Goal: Task Accomplishment & Management: Manage account settings

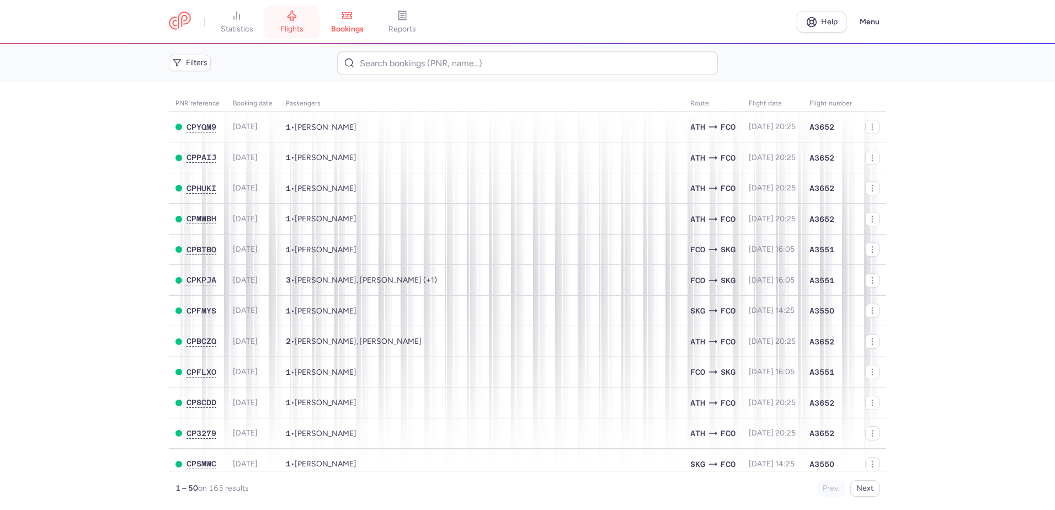
click at [303, 19] on link "flights" at bounding box center [291, 22] width 55 height 24
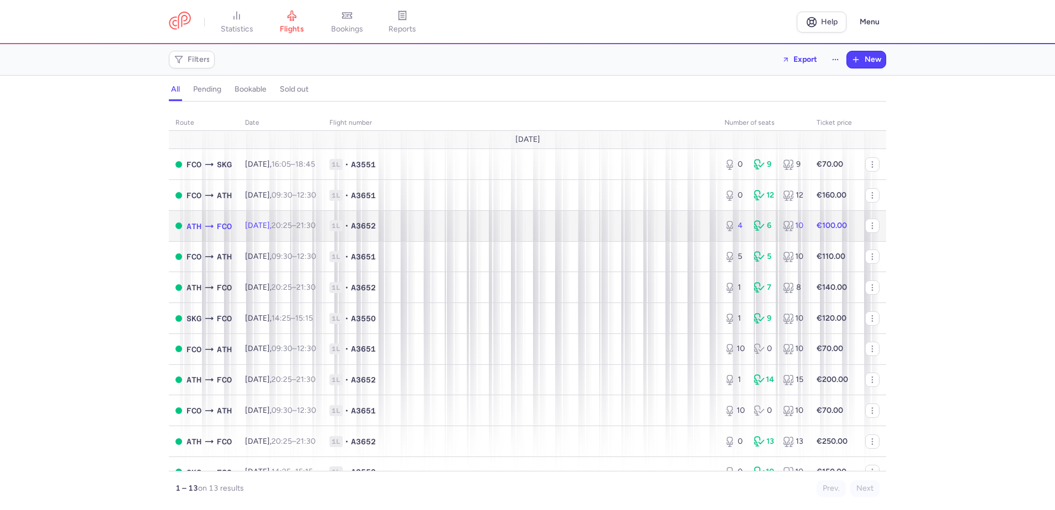
click at [450, 222] on span "1L • A3652" at bounding box center [521, 225] width 382 height 11
select select "days"
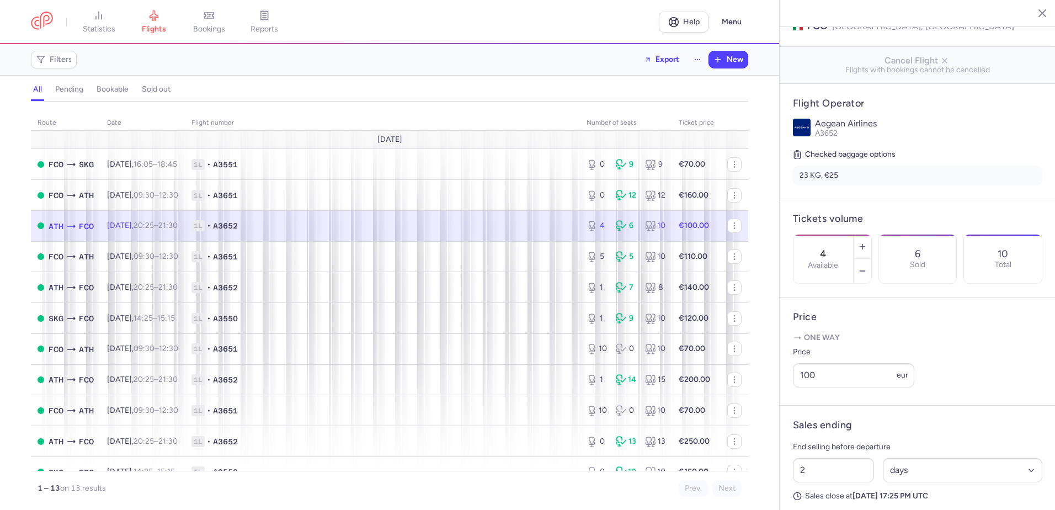
scroll to position [166, 0]
drag, startPoint x: 825, startPoint y: 394, endPoint x: 762, endPoint y: 386, distance: 63.3
click at [762, 386] on div "statistics flights bookings reports Help Menu Filters Export New all pending bo…" at bounding box center [527, 255] width 1055 height 510
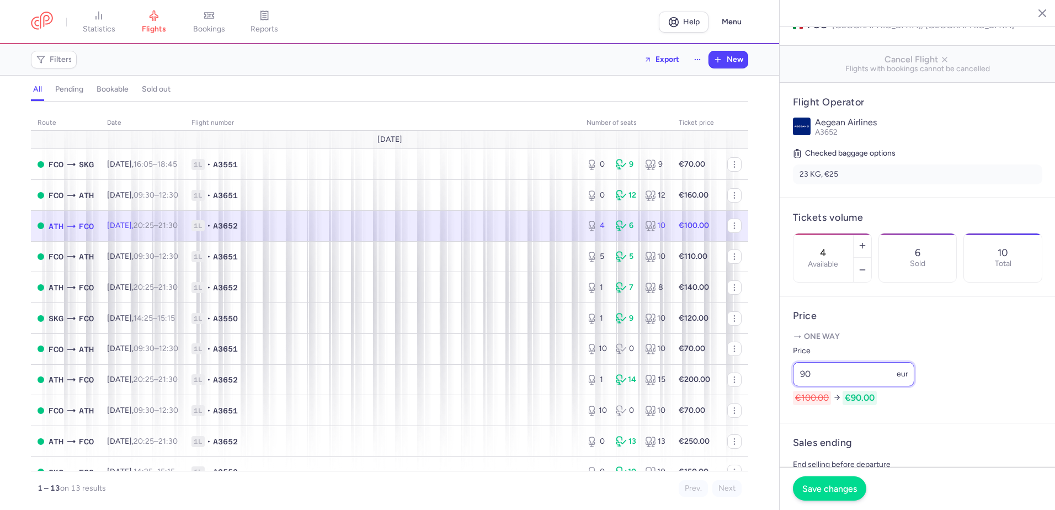
type input "90"
click at [827, 490] on span "Save changes" at bounding box center [830, 489] width 55 height 10
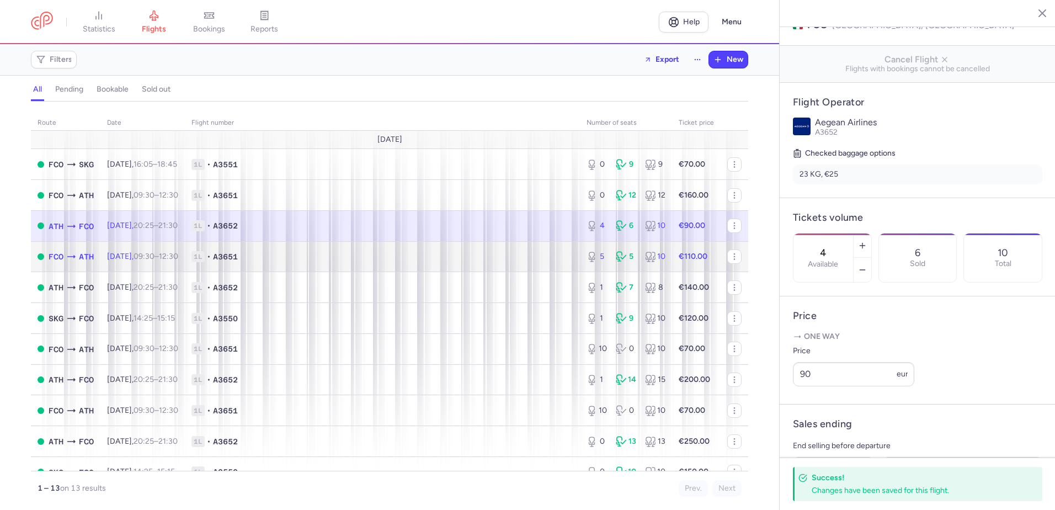
click at [356, 257] on span "1L • A3651" at bounding box center [383, 256] width 382 height 11
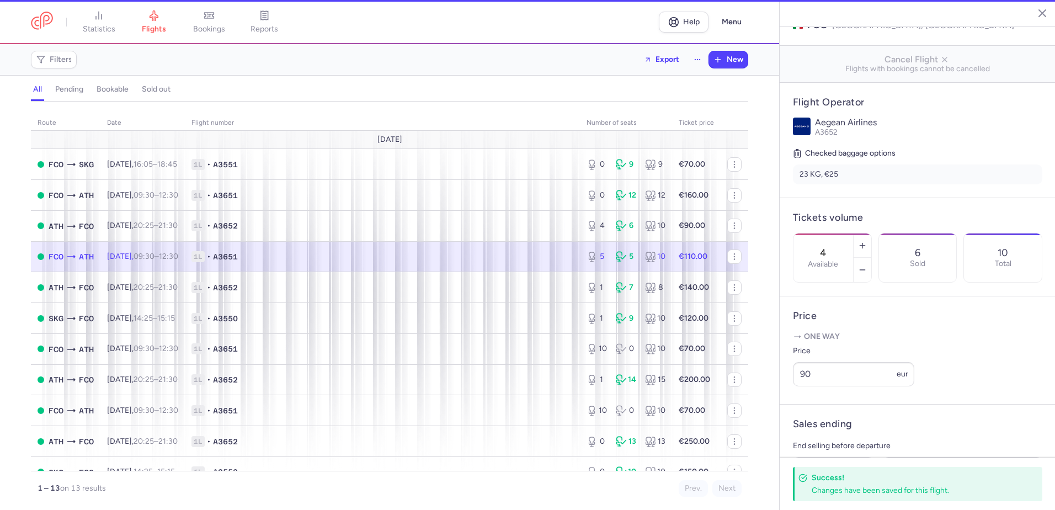
type input "5"
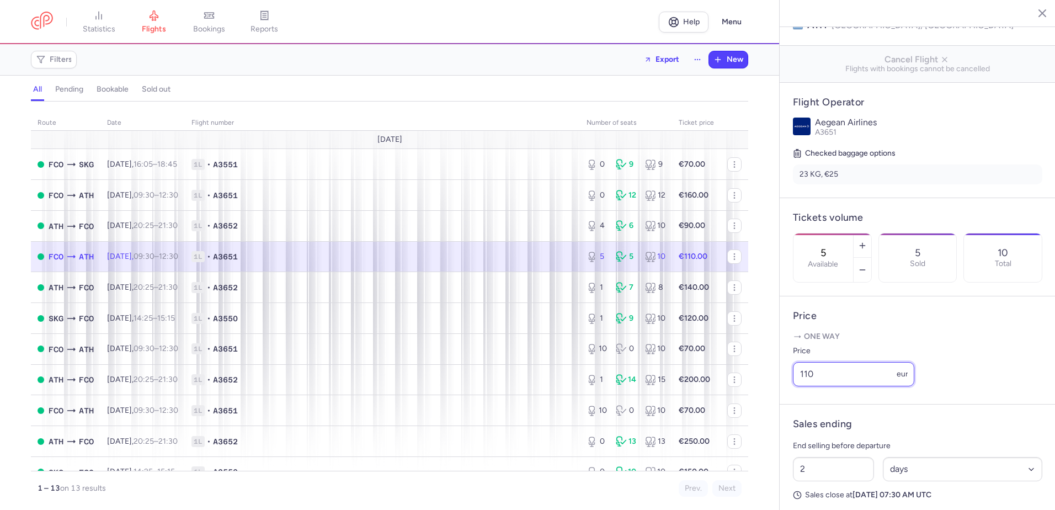
drag, startPoint x: 819, startPoint y: 389, endPoint x: 742, endPoint y: 376, distance: 77.7
click at [742, 376] on div "statistics flights bookings reports Help Menu Filters Export New all pending bo…" at bounding box center [527, 255] width 1055 height 510
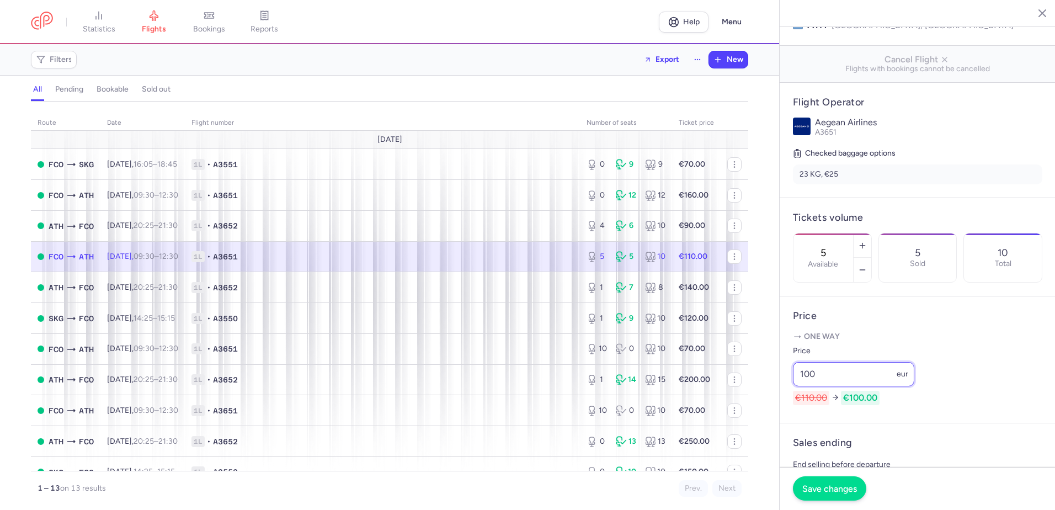
type input "100"
click at [827, 487] on span "Save changes" at bounding box center [830, 489] width 55 height 10
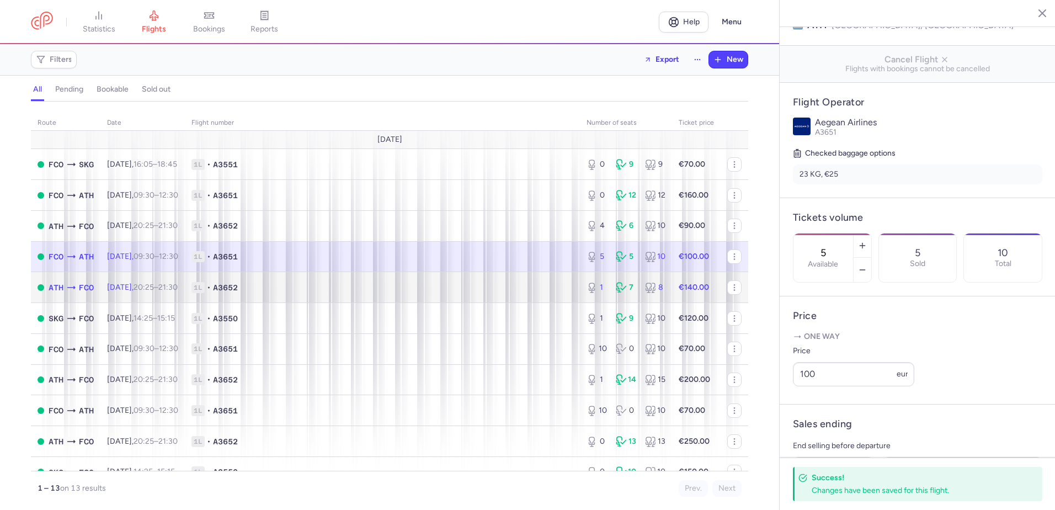
click at [341, 279] on td "1L • A3652" at bounding box center [382, 287] width 395 height 31
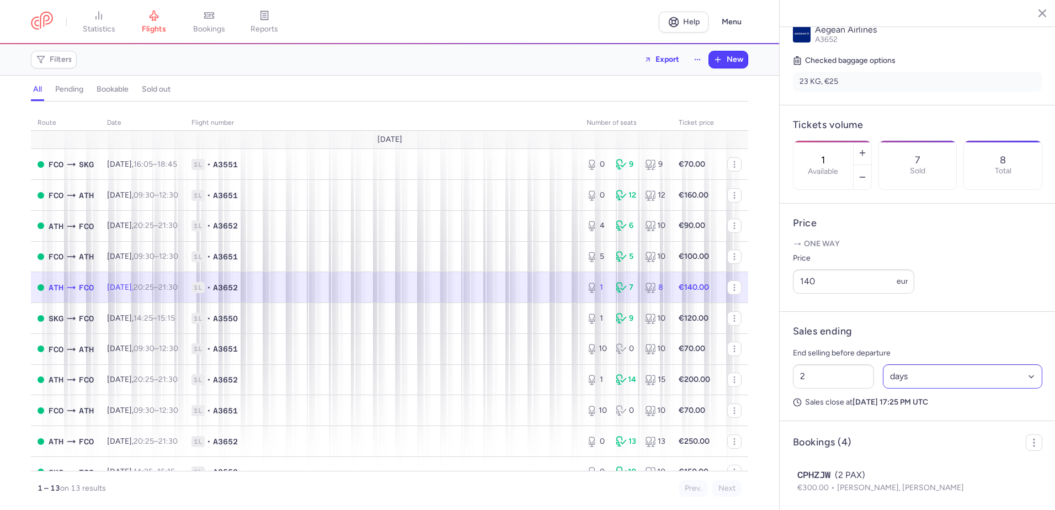
scroll to position [276, 0]
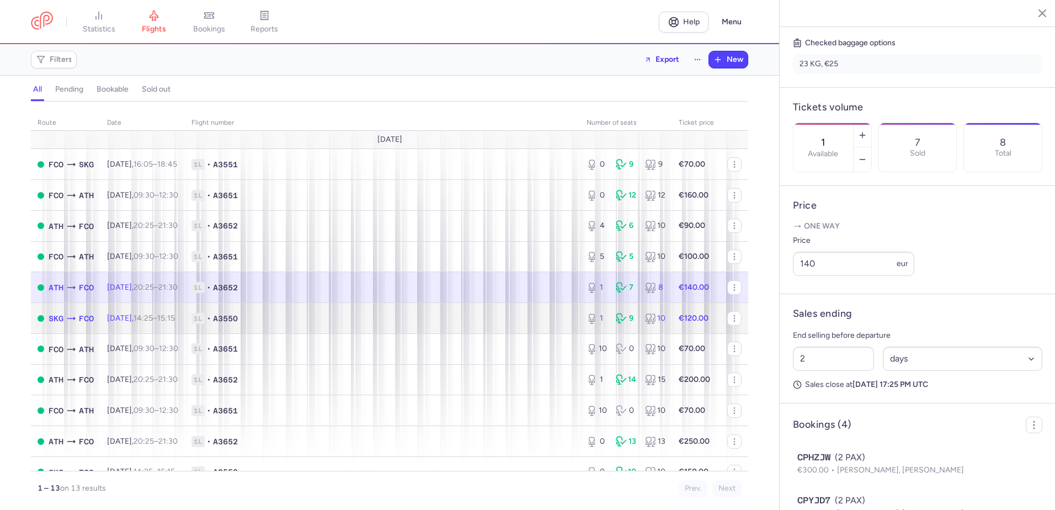
click at [284, 327] on td "1L • A3550" at bounding box center [382, 318] width 395 height 31
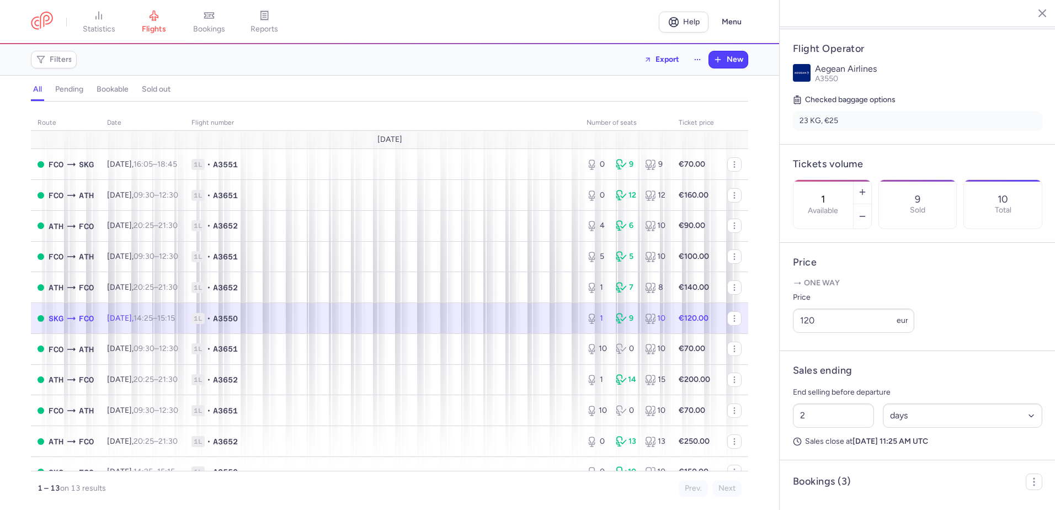
scroll to position [200, 0]
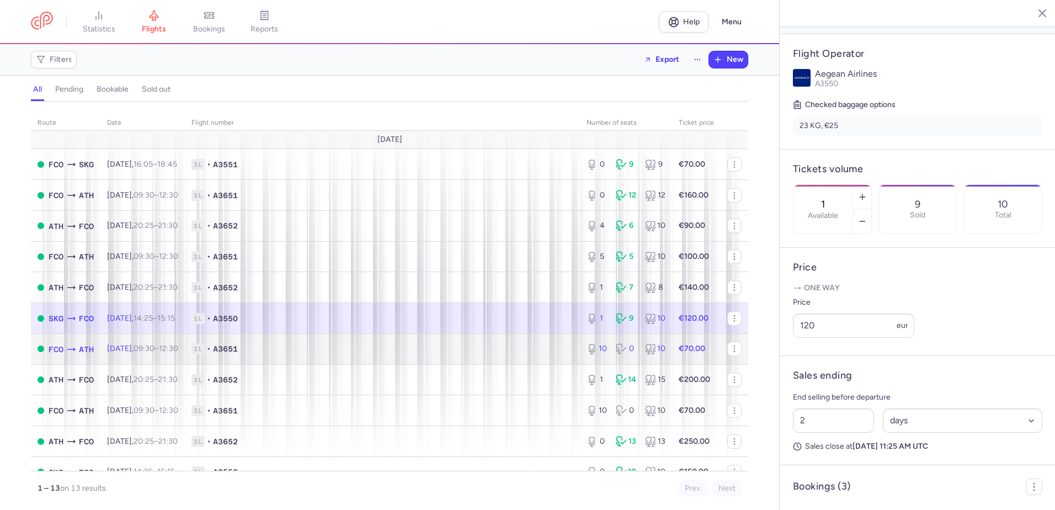
click at [284, 348] on span "1L • A3651" at bounding box center [383, 348] width 382 height 11
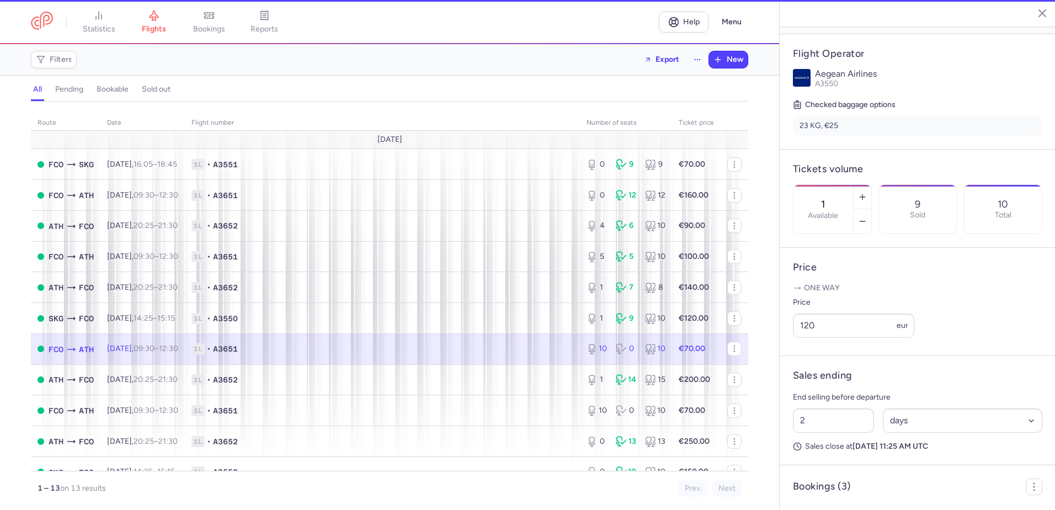
type input "10"
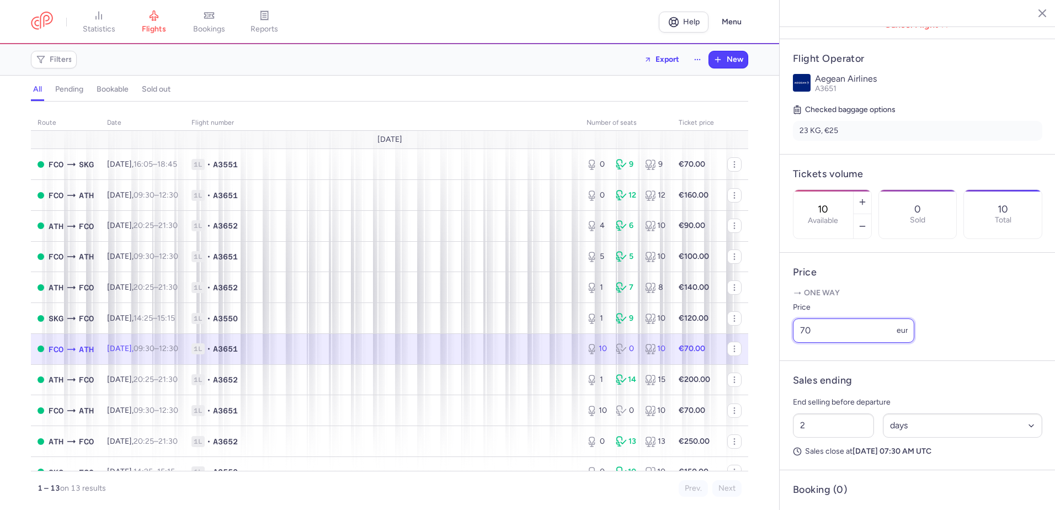
drag, startPoint x: 829, startPoint y: 344, endPoint x: 757, endPoint y: 336, distance: 72.2
click at [757, 336] on div "statistics flights bookings reports Help Menu Filters Export New all pending bo…" at bounding box center [527, 255] width 1055 height 510
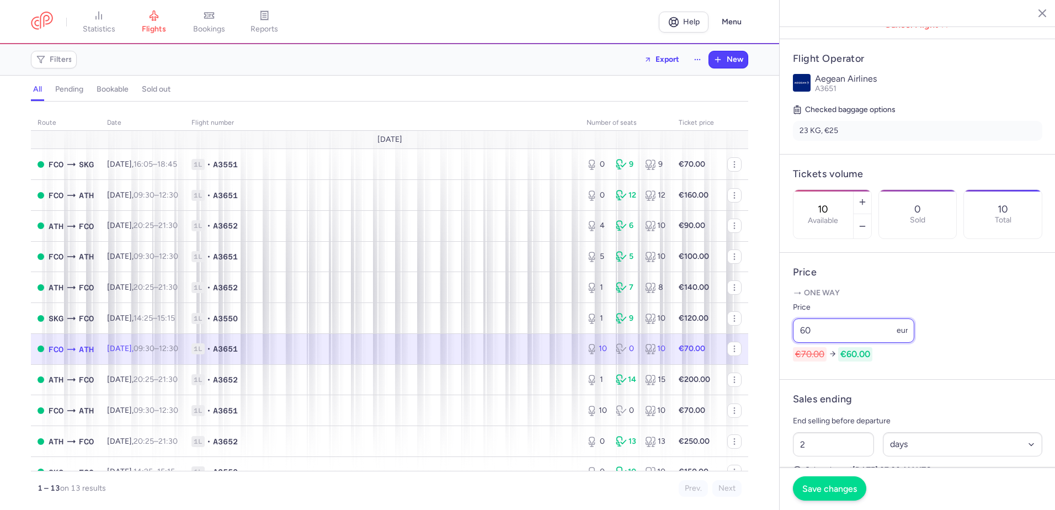
type input "60"
click at [838, 491] on span "Save changes" at bounding box center [830, 489] width 55 height 10
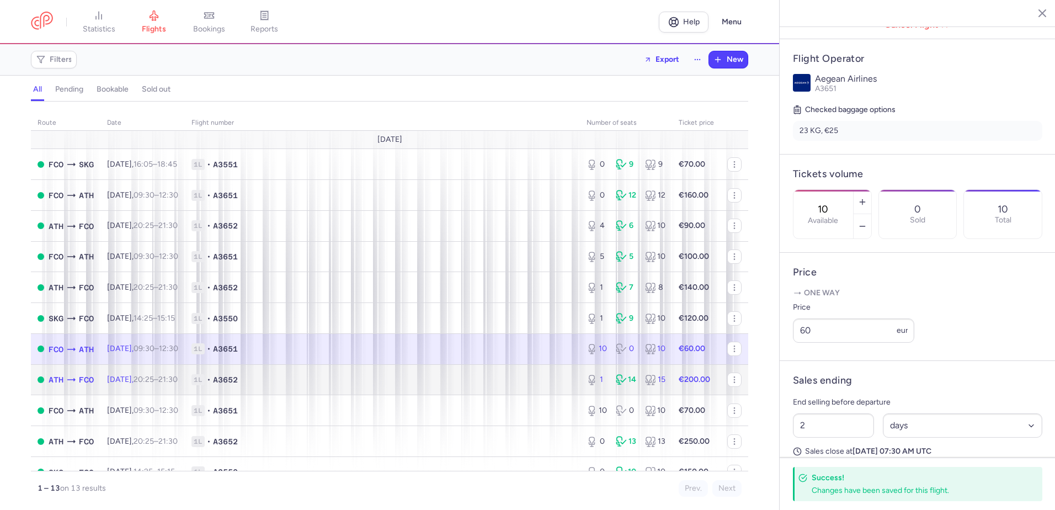
click at [415, 383] on span "1L • A3652" at bounding box center [383, 379] width 382 height 11
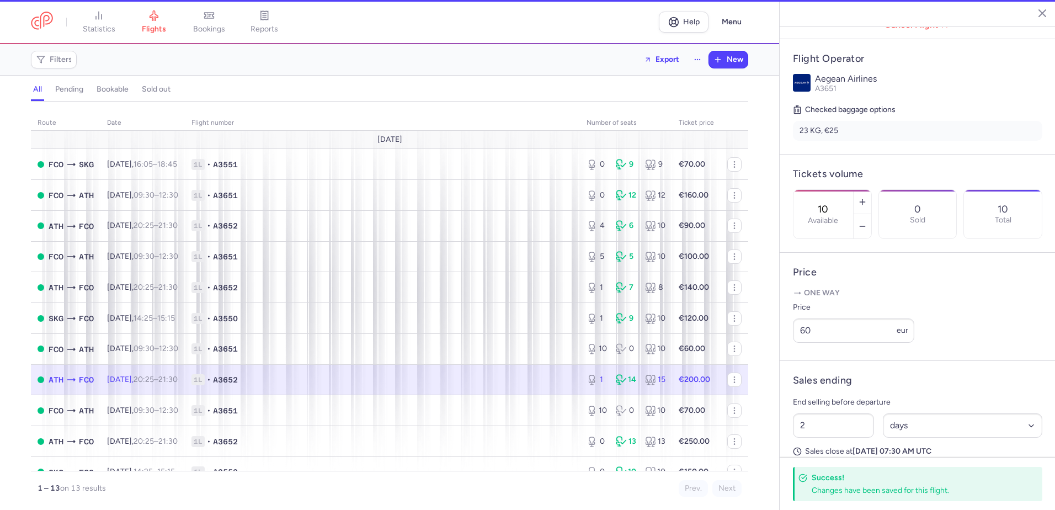
type input "1"
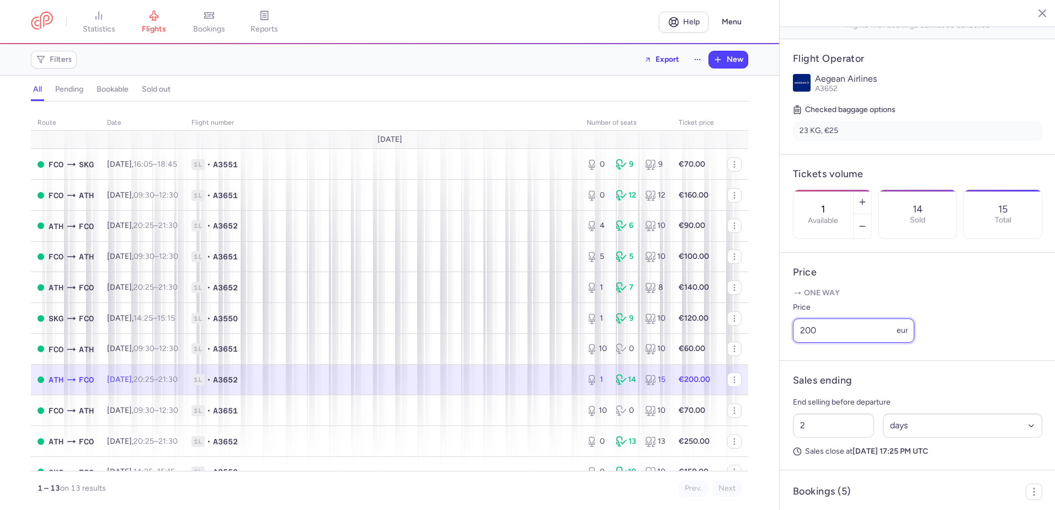
drag, startPoint x: 831, startPoint y: 339, endPoint x: 938, endPoint y: 364, distance: 109.8
click at [742, 339] on div "statistics flights bookings reports Help Menu Filters Export New all pending bo…" at bounding box center [527, 255] width 1055 height 510
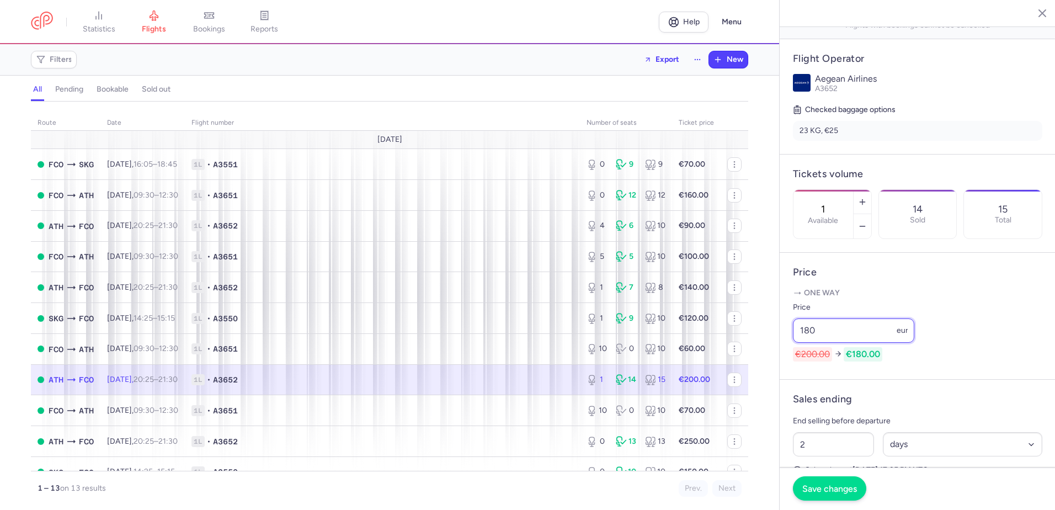
type input "180"
drag, startPoint x: 839, startPoint y: 493, endPoint x: 713, endPoint y: 473, distance: 127.5
click at [834, 492] on span "Save changes" at bounding box center [830, 489] width 55 height 10
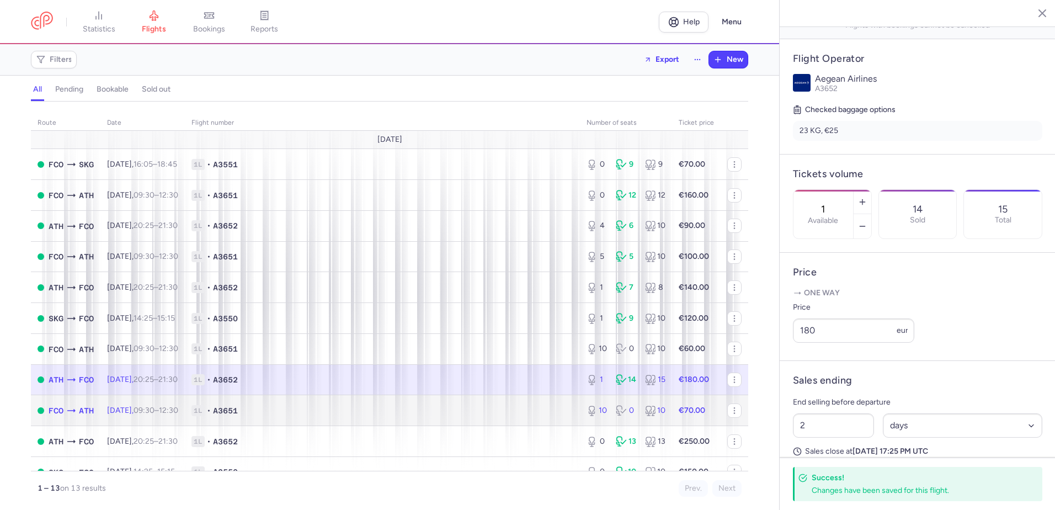
click at [278, 407] on span "1L • A3651" at bounding box center [383, 410] width 382 height 11
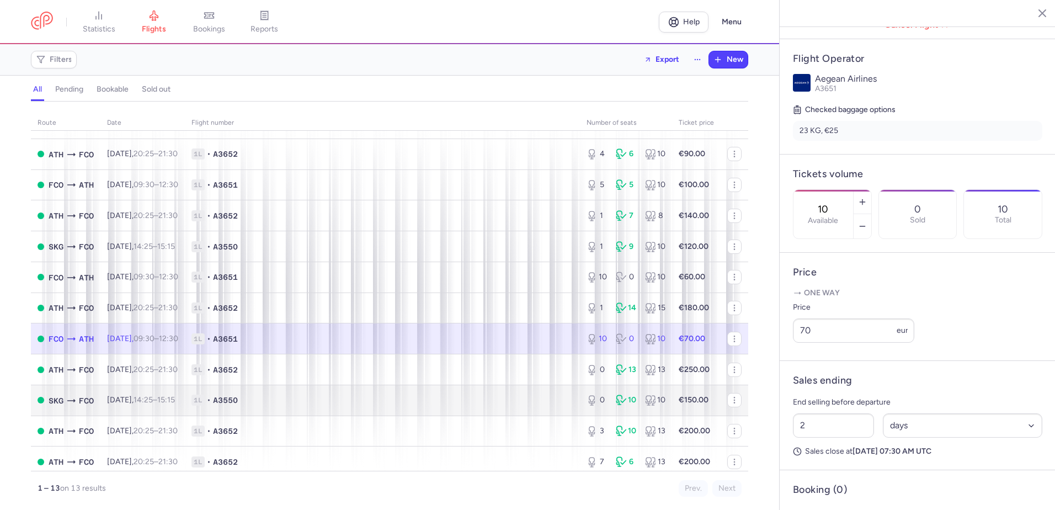
scroll to position [78, 0]
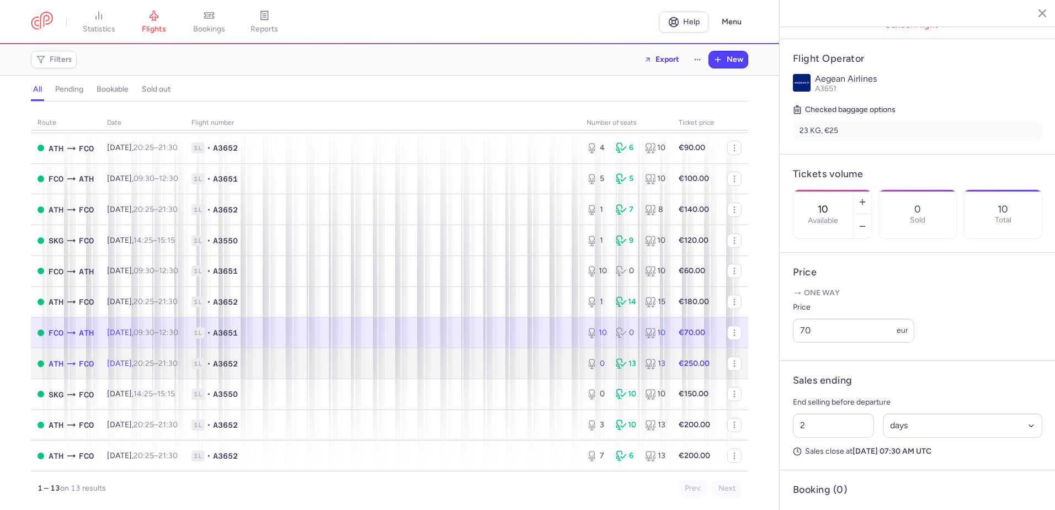
click at [354, 368] on span "1L • A3652" at bounding box center [383, 363] width 382 height 11
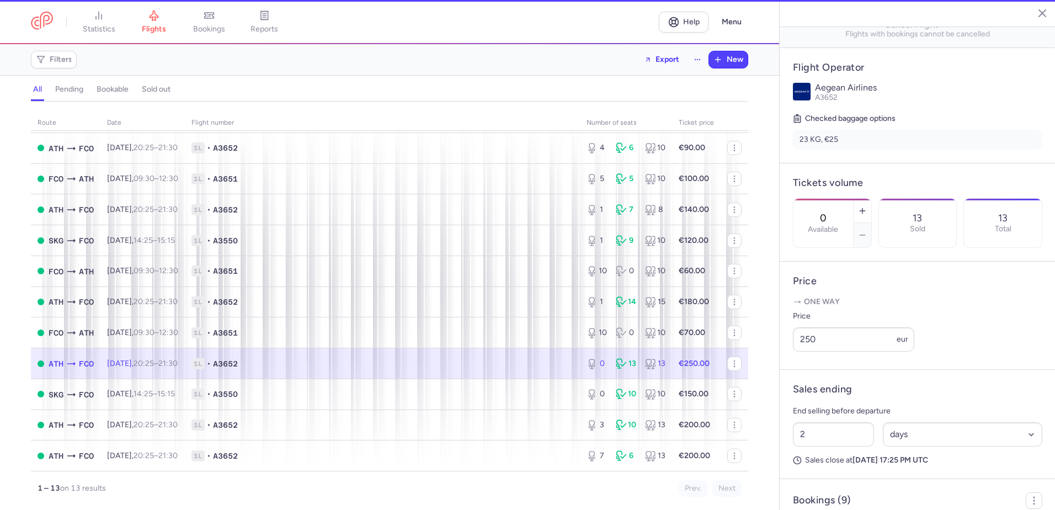
scroll to position [209, 0]
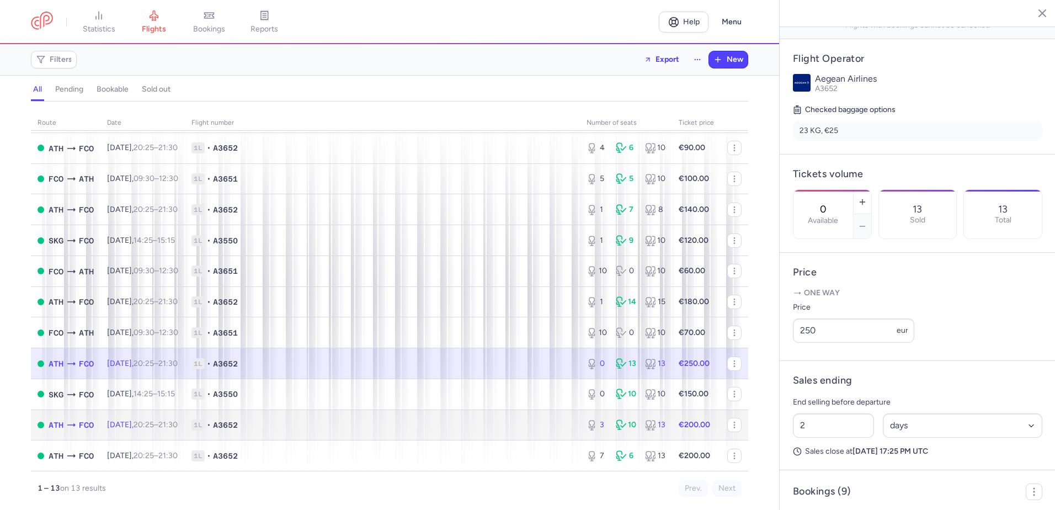
click at [420, 420] on span "1L • A3652" at bounding box center [383, 425] width 382 height 11
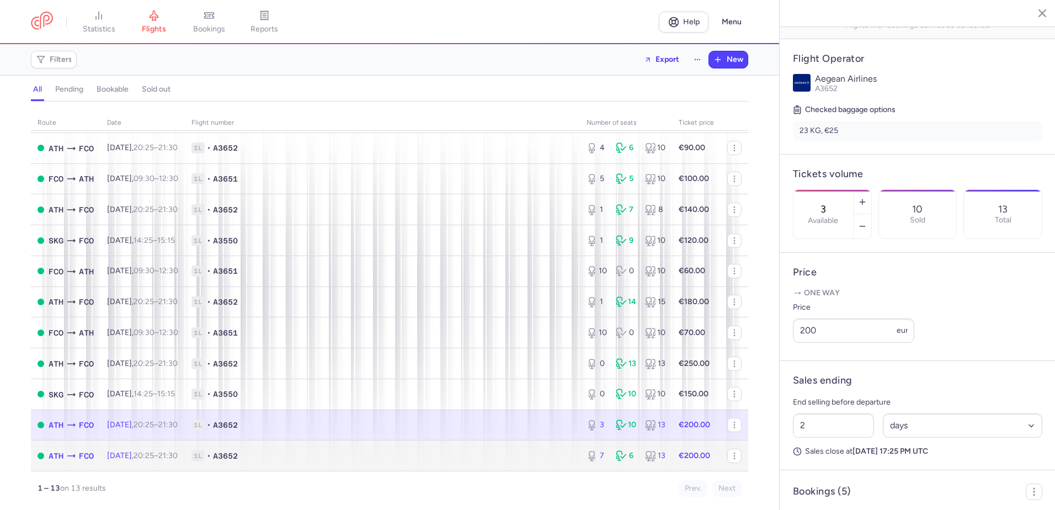
click at [487, 453] on span "1L • A3652" at bounding box center [383, 455] width 382 height 11
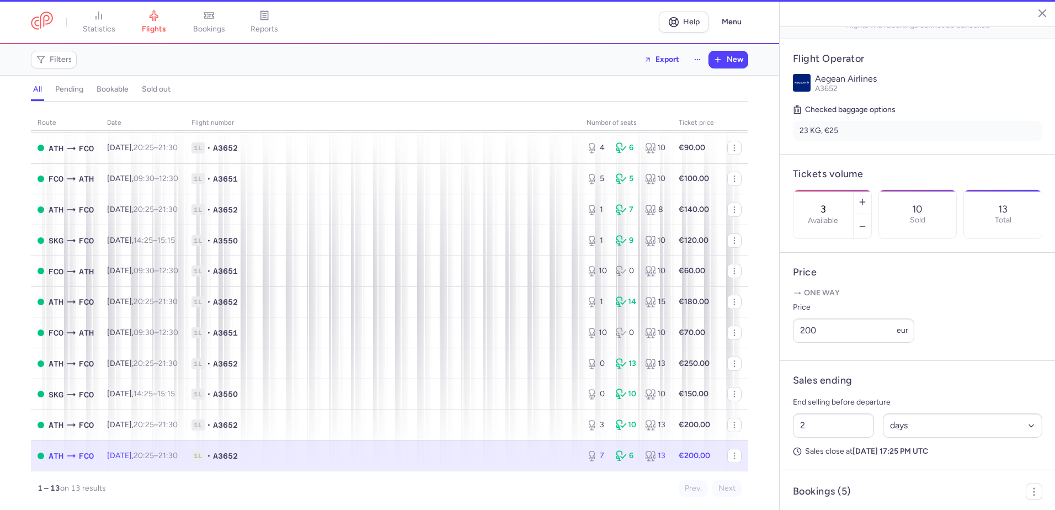
type input "7"
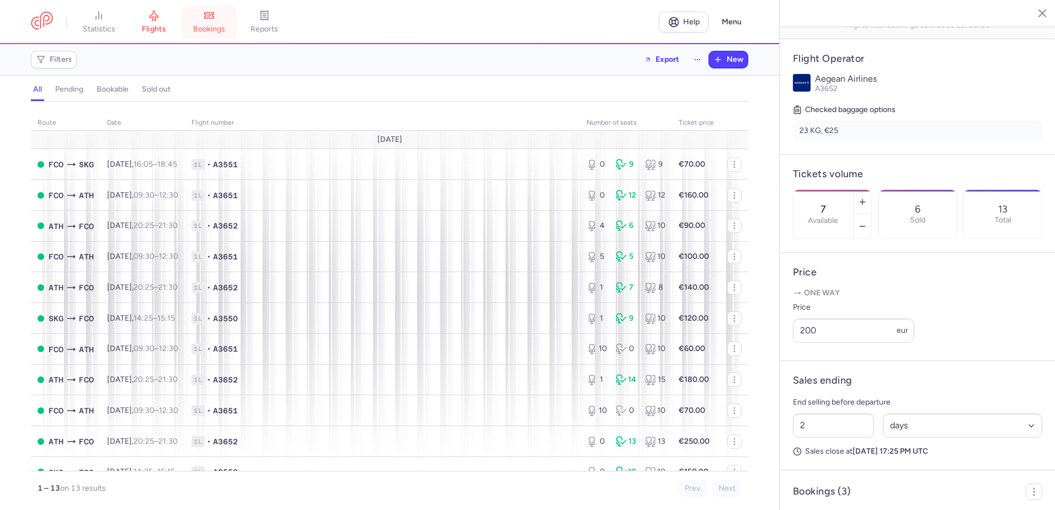
click at [207, 15] on icon at bounding box center [209, 15] width 11 height 11
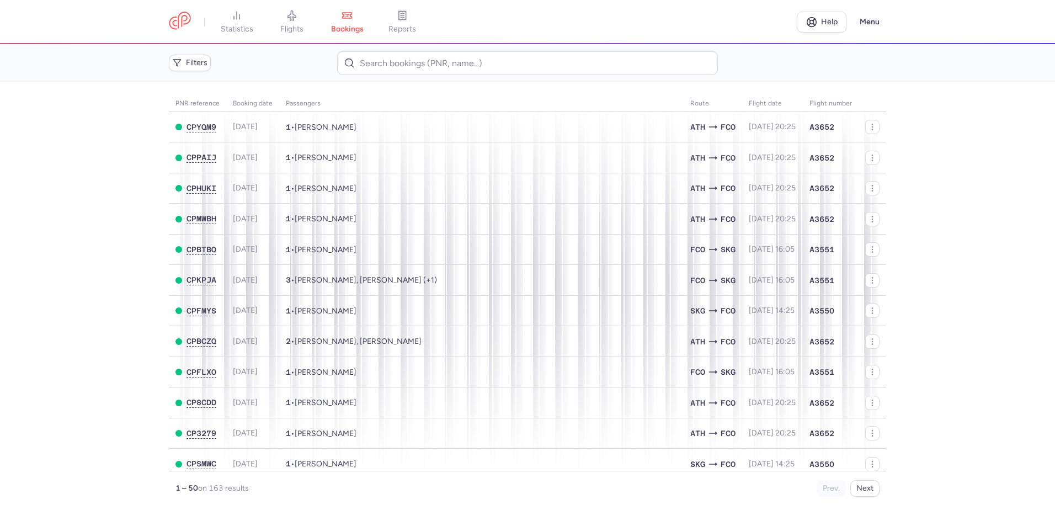
click at [45, 319] on main "PNR reference Booking date Passengers Route flight date Flight number CPYQM9 [D…" at bounding box center [527, 296] width 1055 height 428
click at [296, 23] on link "flights" at bounding box center [291, 22] width 55 height 24
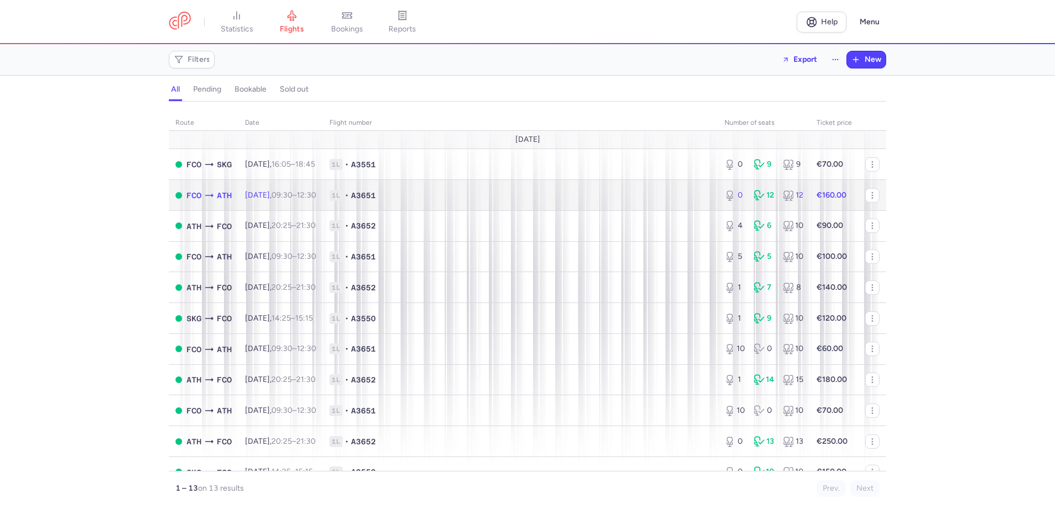
click at [444, 193] on span "1L • A3651" at bounding box center [521, 195] width 382 height 11
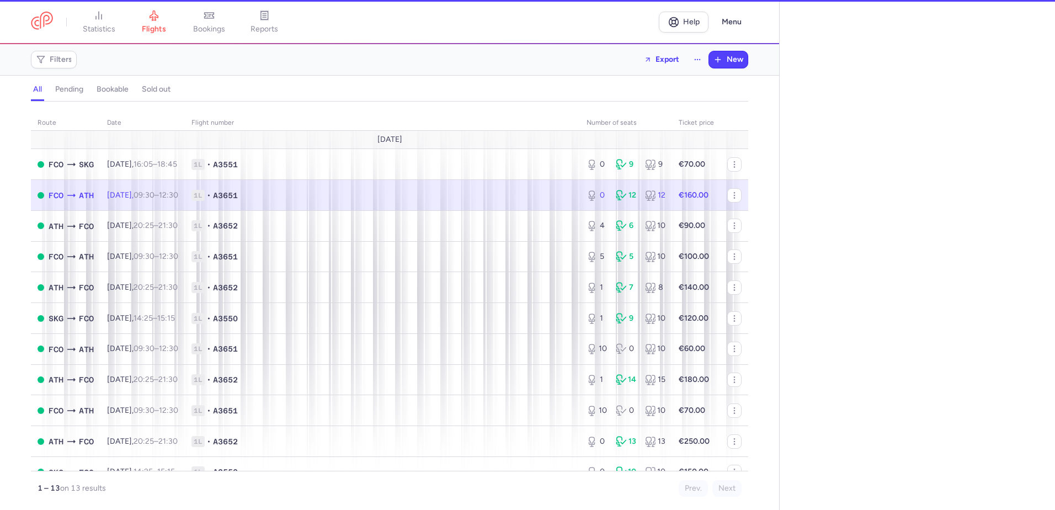
select select "days"
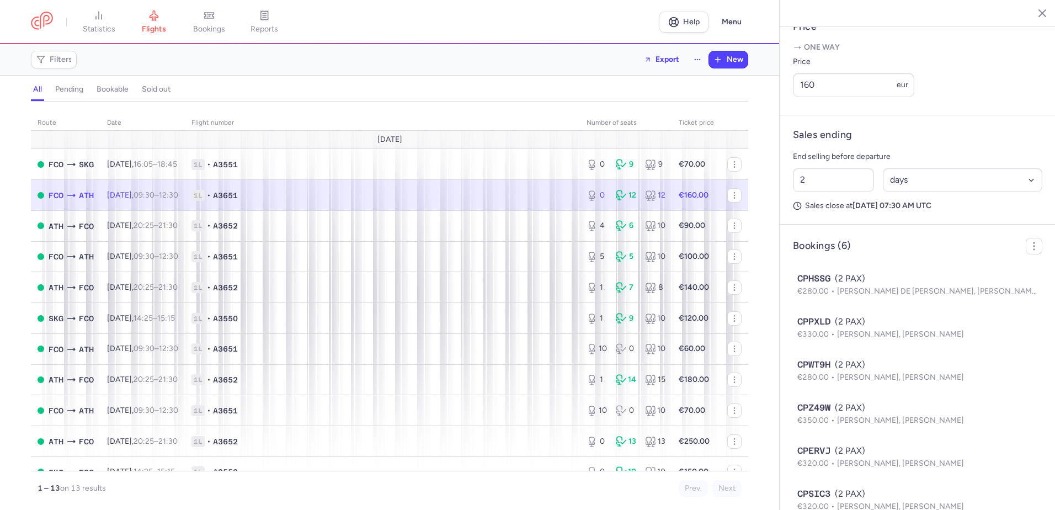
scroll to position [495, 0]
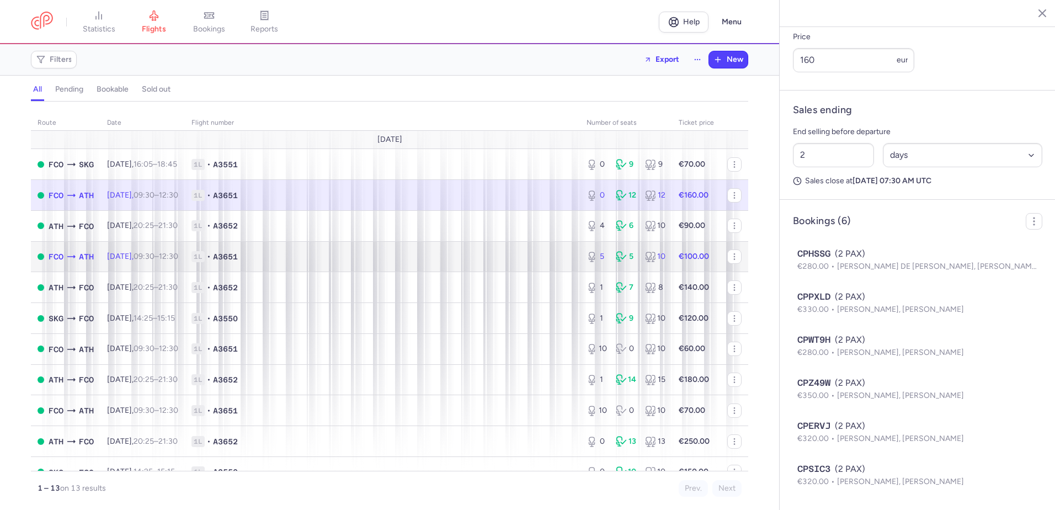
click at [304, 262] on span "1L • A3651" at bounding box center [383, 256] width 382 height 11
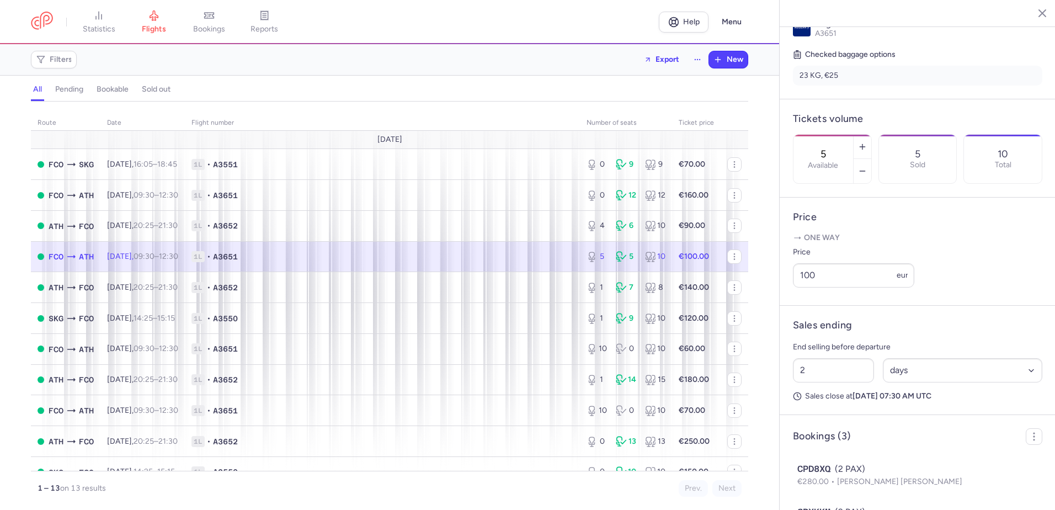
scroll to position [256, 0]
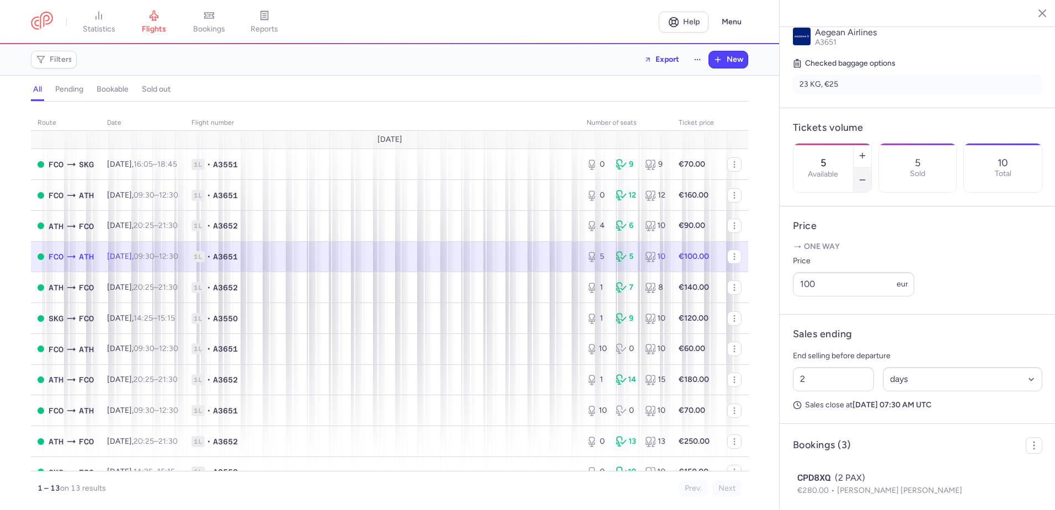
click at [867, 176] on icon "button" at bounding box center [862, 180] width 9 height 9
click at [836, 488] on span "Save changes" at bounding box center [830, 489] width 55 height 10
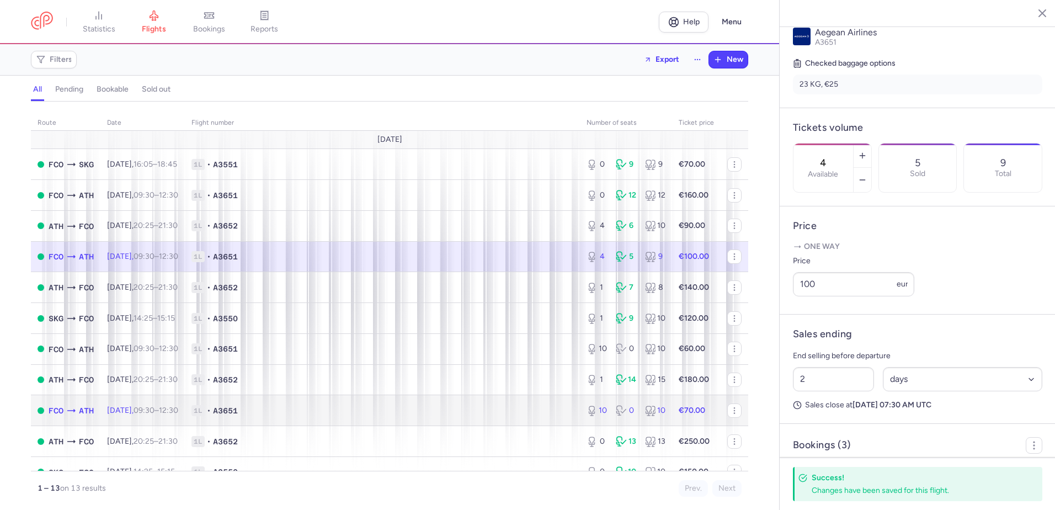
click at [296, 412] on span "1L • A3651" at bounding box center [383, 410] width 382 height 11
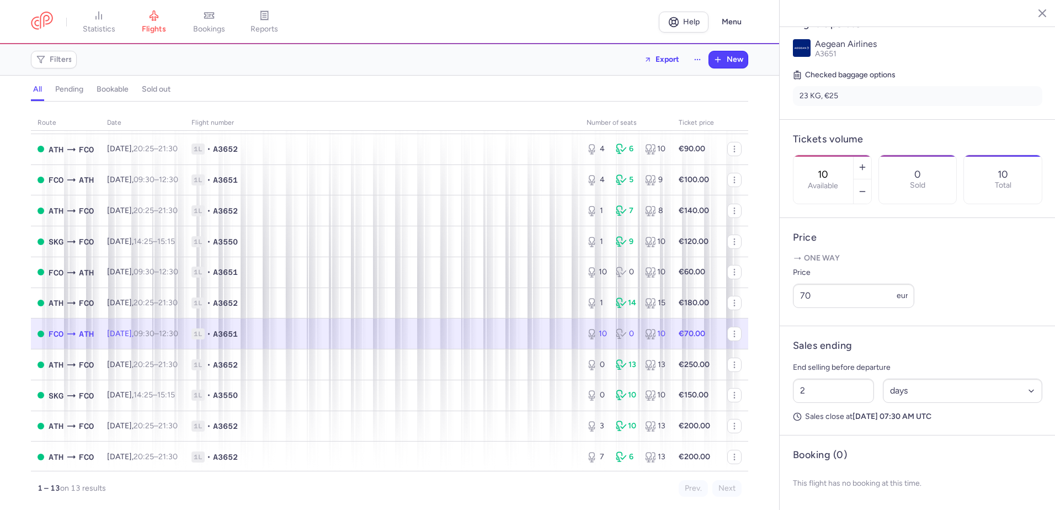
scroll to position [78, 0]
click at [867, 187] on icon "button" at bounding box center [862, 191] width 9 height 9
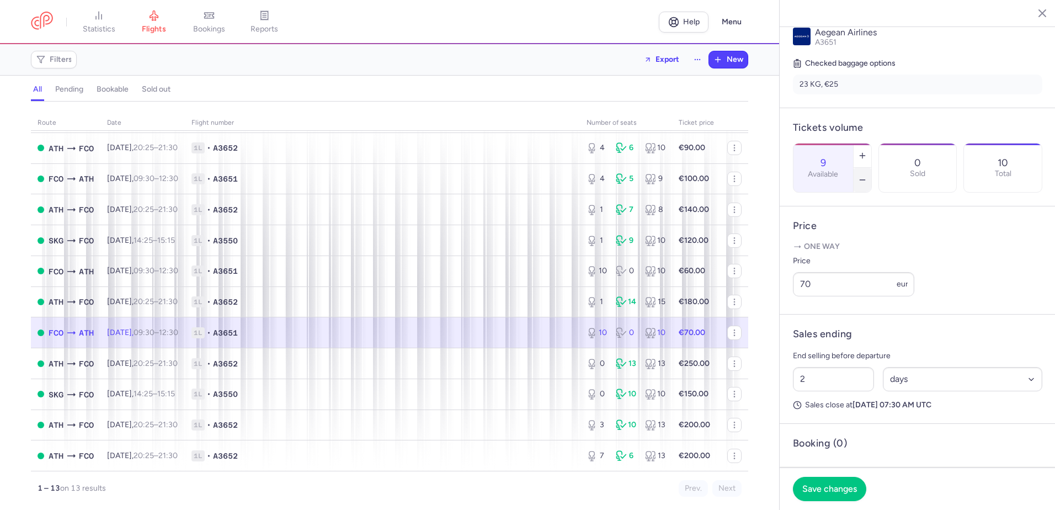
click at [867, 176] on icon "button" at bounding box center [862, 180] width 9 height 9
click at [836, 496] on button "Save changes" at bounding box center [829, 488] width 73 height 24
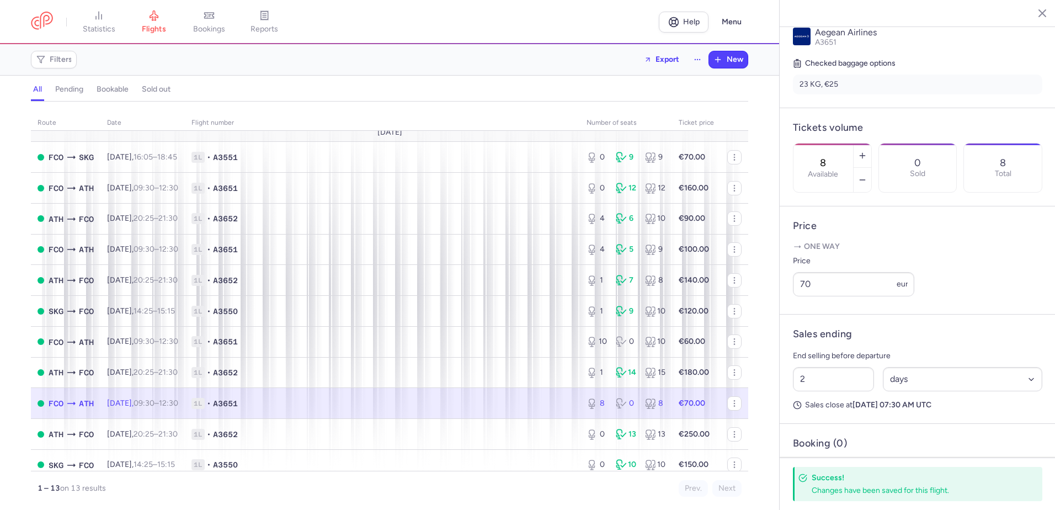
scroll to position [0, 0]
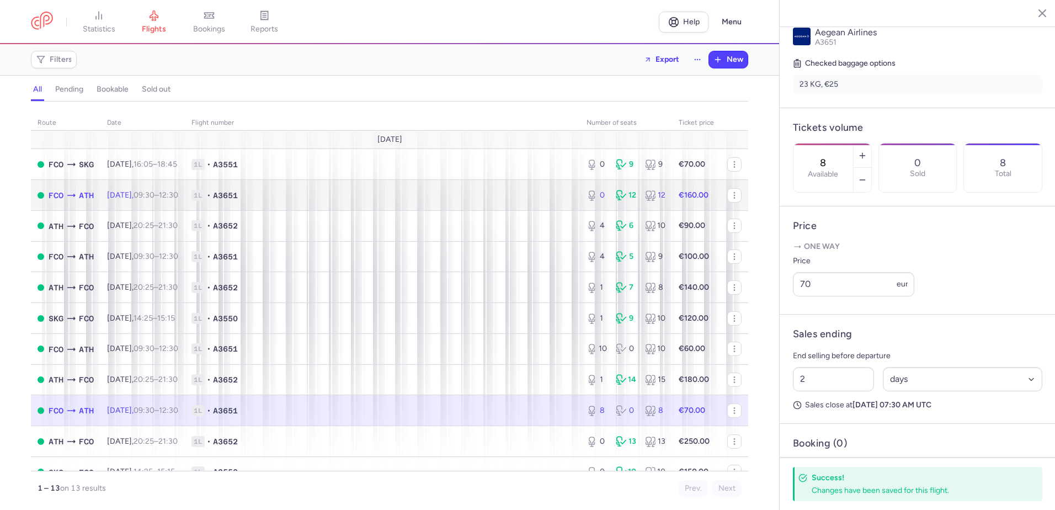
click at [314, 198] on span "1L • A3651" at bounding box center [383, 195] width 382 height 11
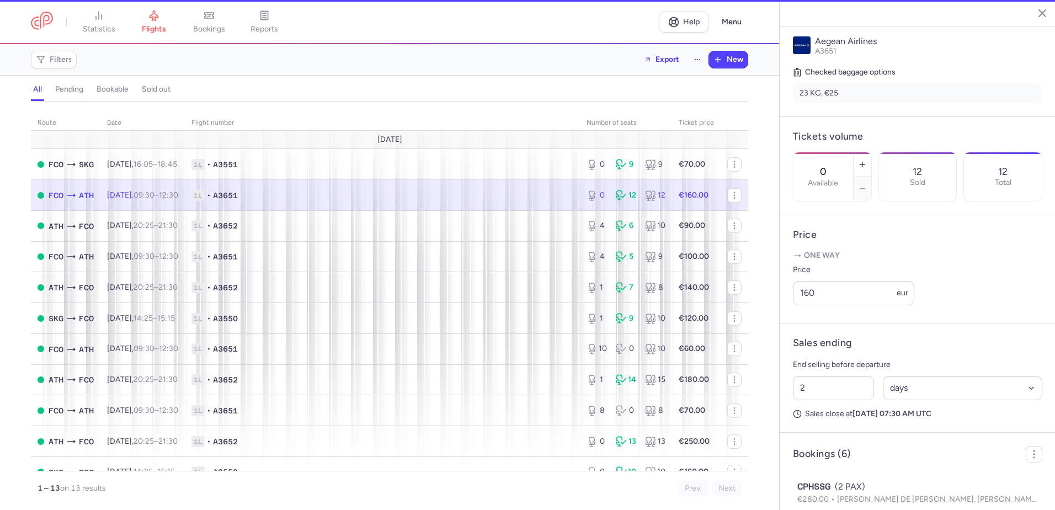
scroll to position [256, 0]
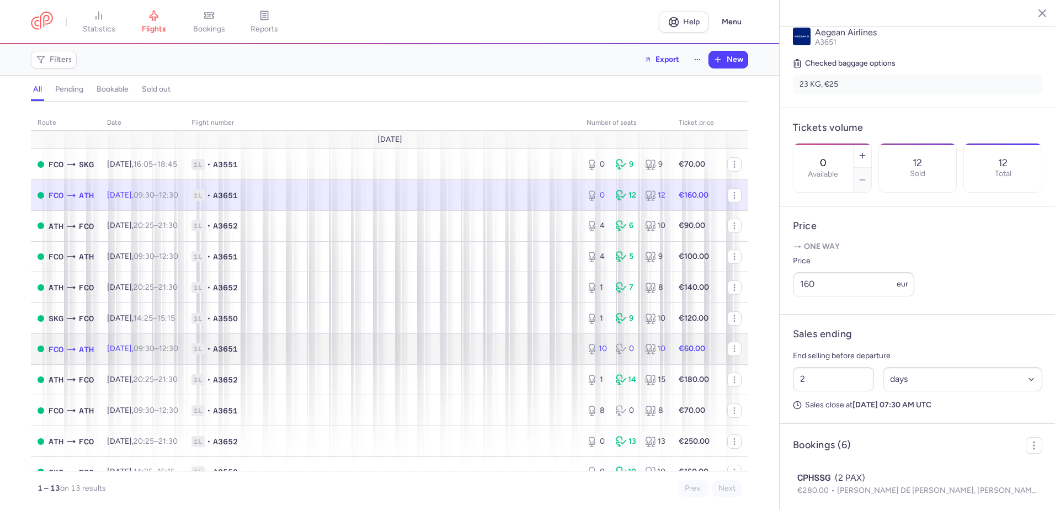
click at [307, 353] on span "1L • A3651" at bounding box center [383, 348] width 382 height 11
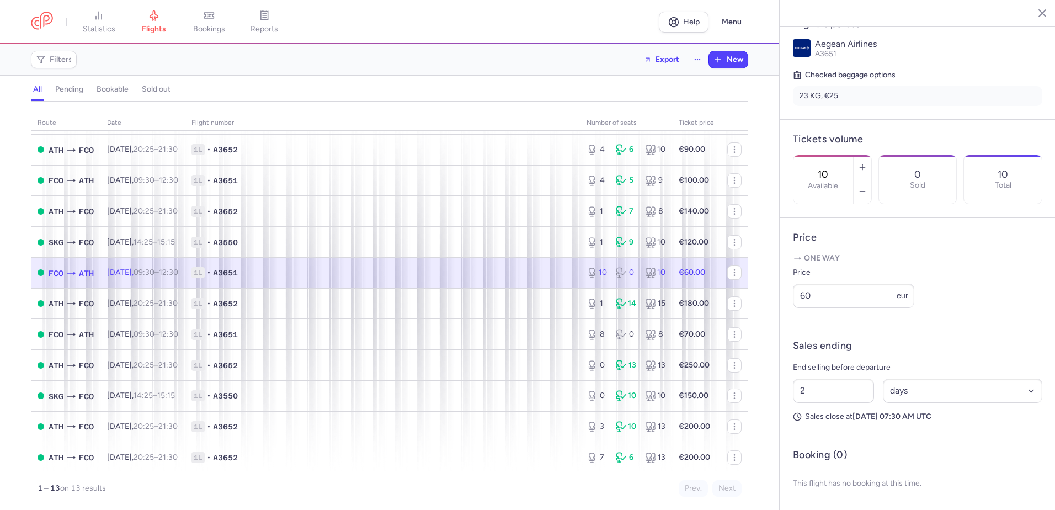
scroll to position [78, 0]
click at [328, 299] on span "1L • A3652" at bounding box center [383, 301] width 382 height 11
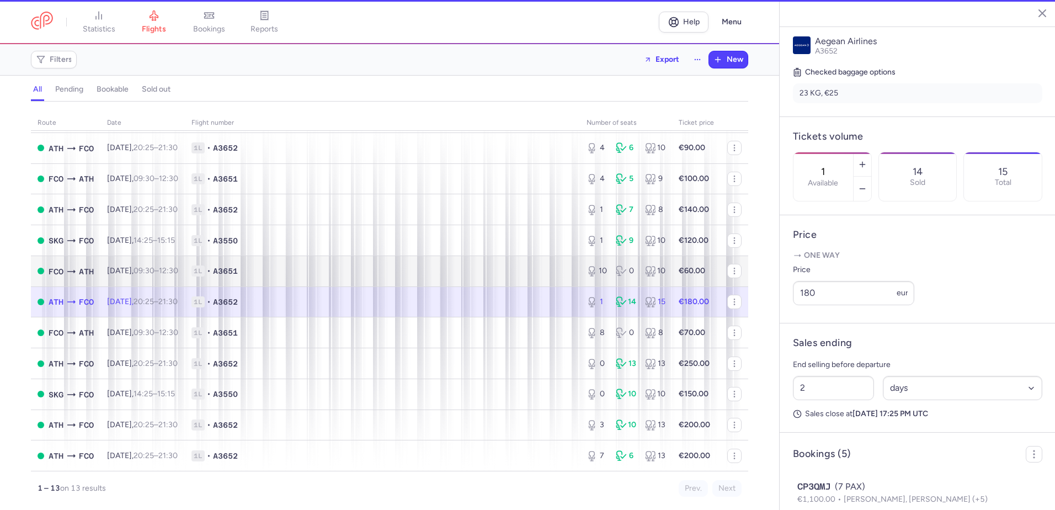
scroll to position [256, 0]
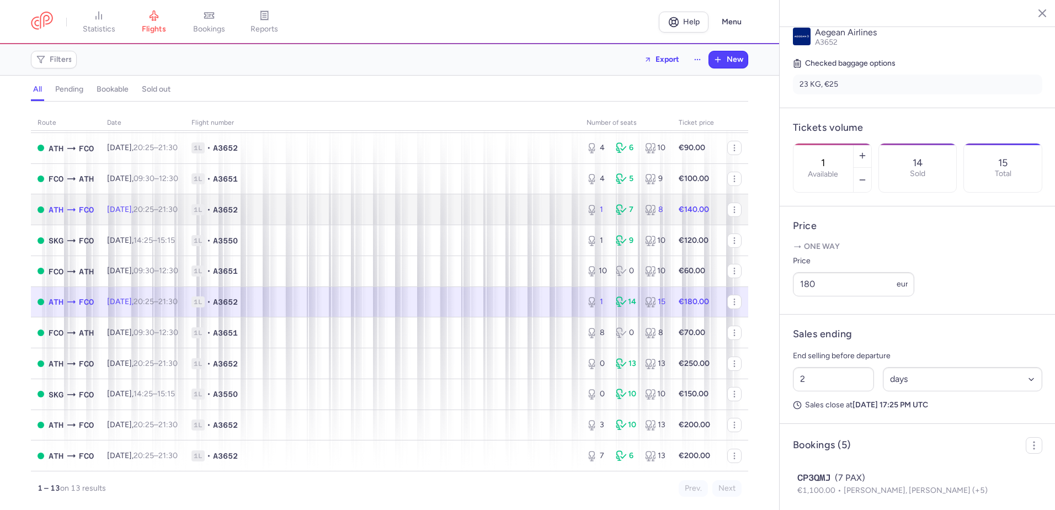
click at [358, 211] on span "1L • A3652" at bounding box center [383, 209] width 382 height 11
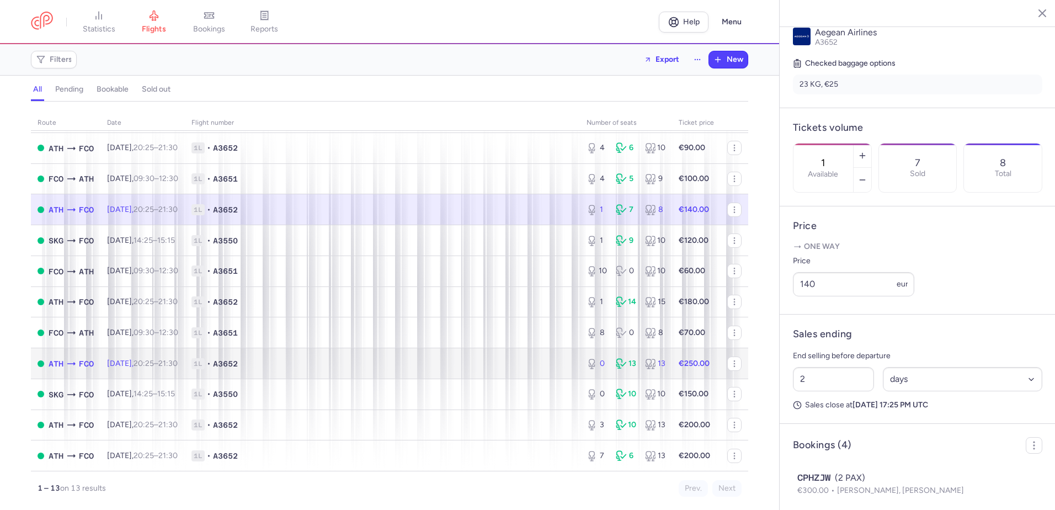
click at [372, 362] on span "1L • A3652" at bounding box center [383, 363] width 382 height 11
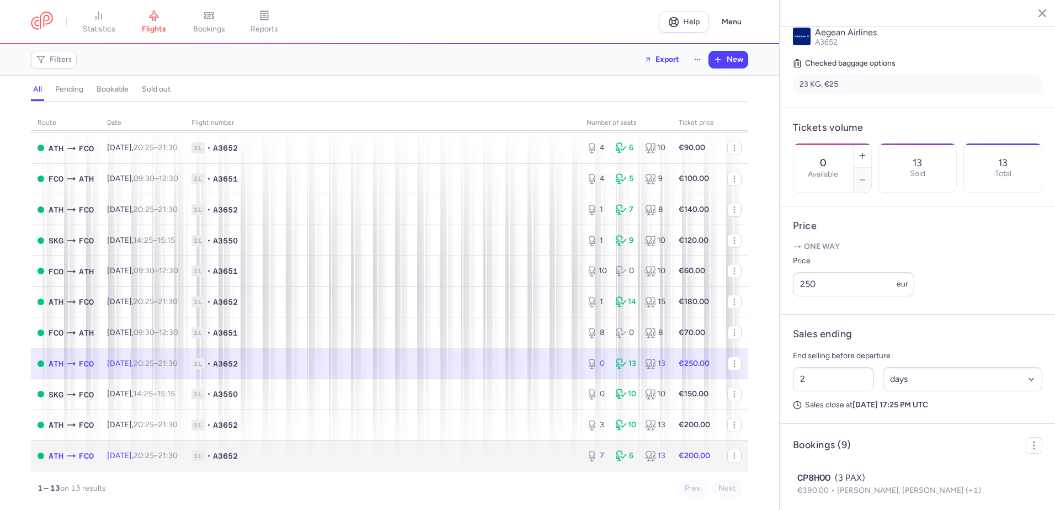
click at [365, 461] on td "1L • A3652" at bounding box center [382, 456] width 395 height 30
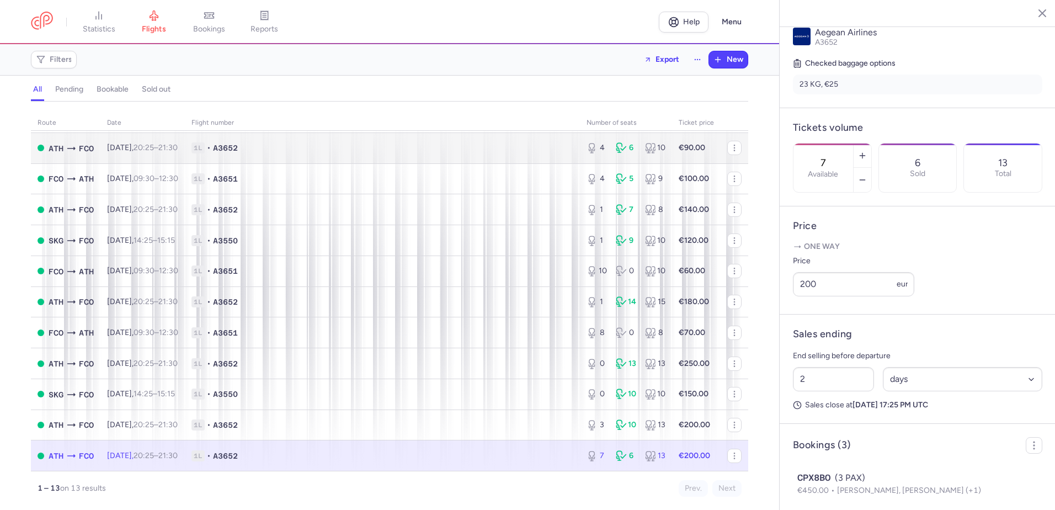
scroll to position [23, 0]
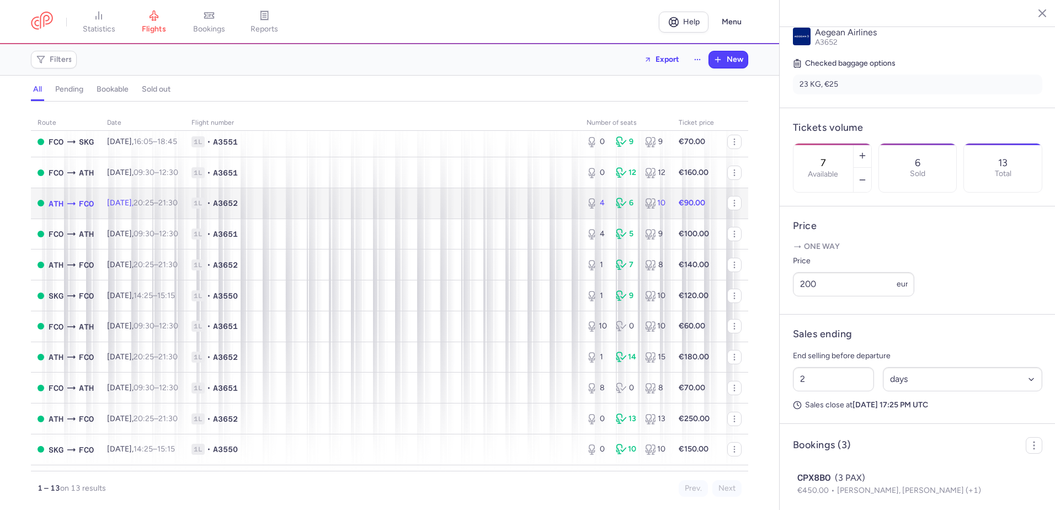
click at [304, 190] on td "1L • A3652" at bounding box center [382, 203] width 395 height 31
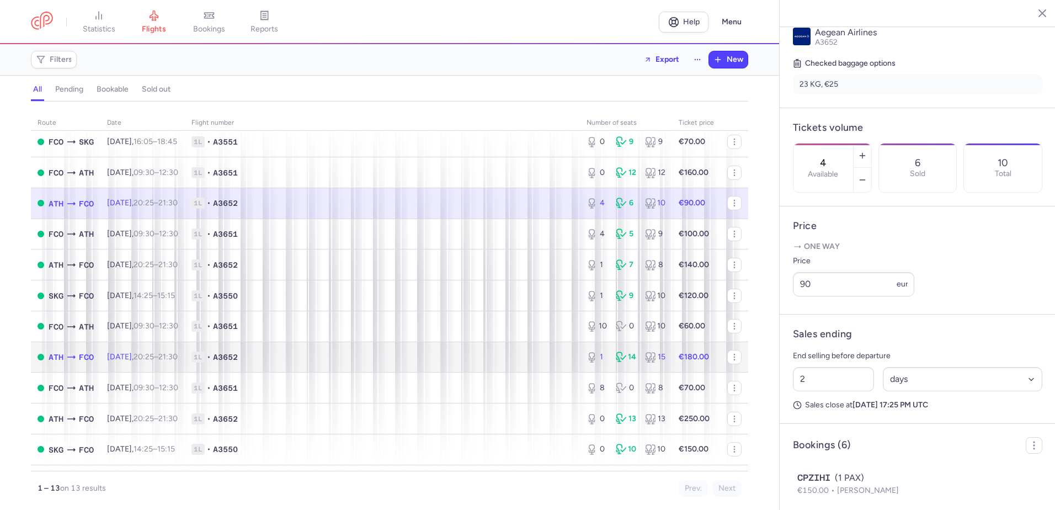
click at [320, 351] on td "1L • A3652" at bounding box center [382, 357] width 395 height 31
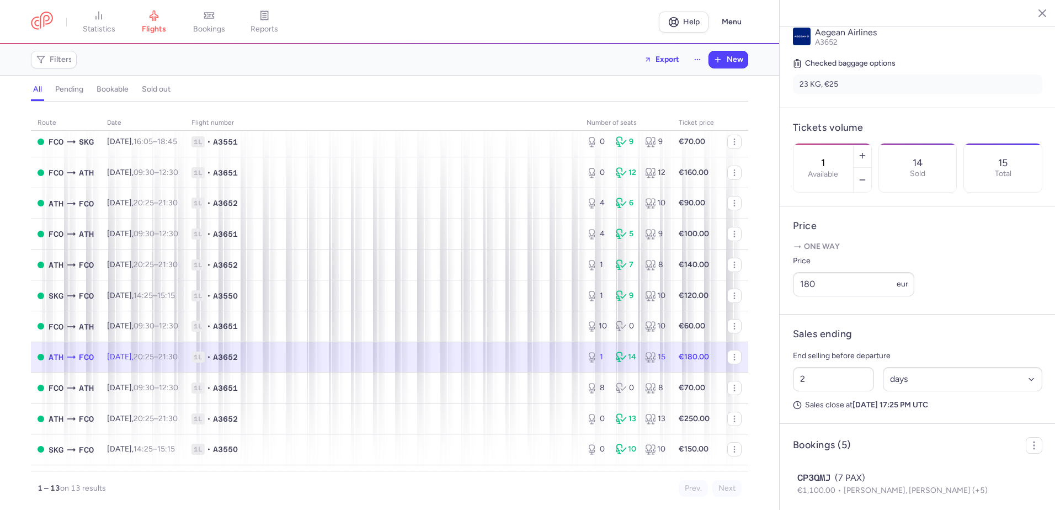
scroll to position [78, 0]
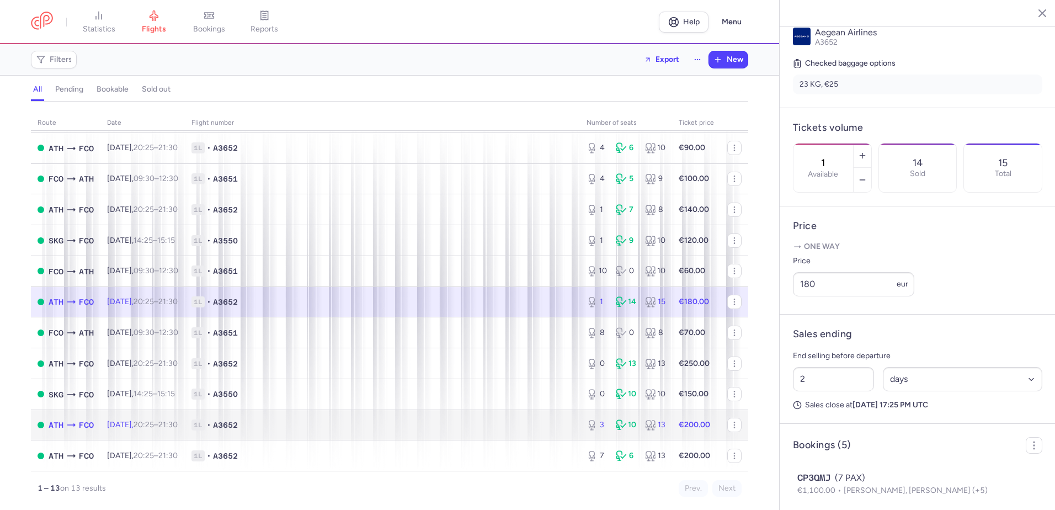
click at [325, 420] on span "1L • A3652" at bounding box center [383, 425] width 382 height 11
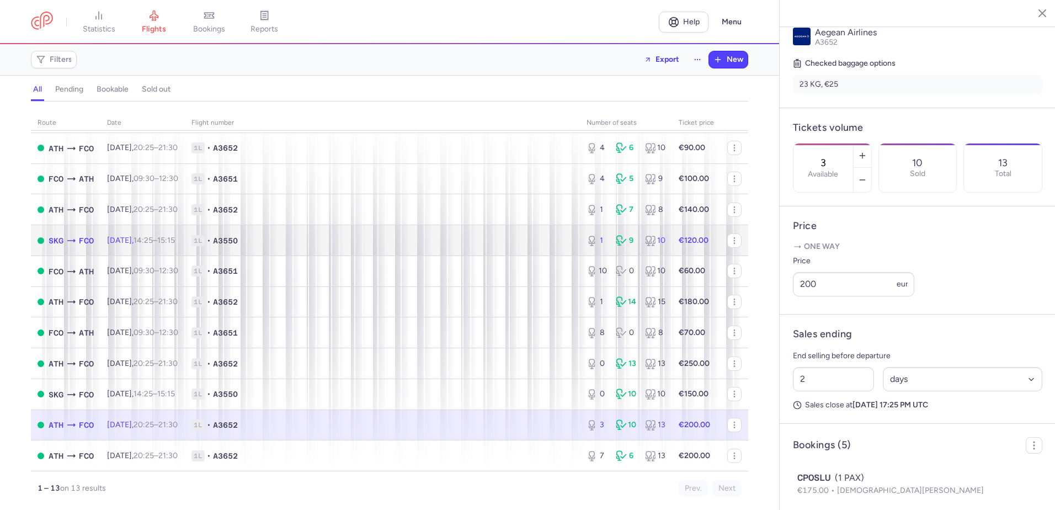
click at [291, 243] on span "1L • A3550" at bounding box center [383, 240] width 382 height 11
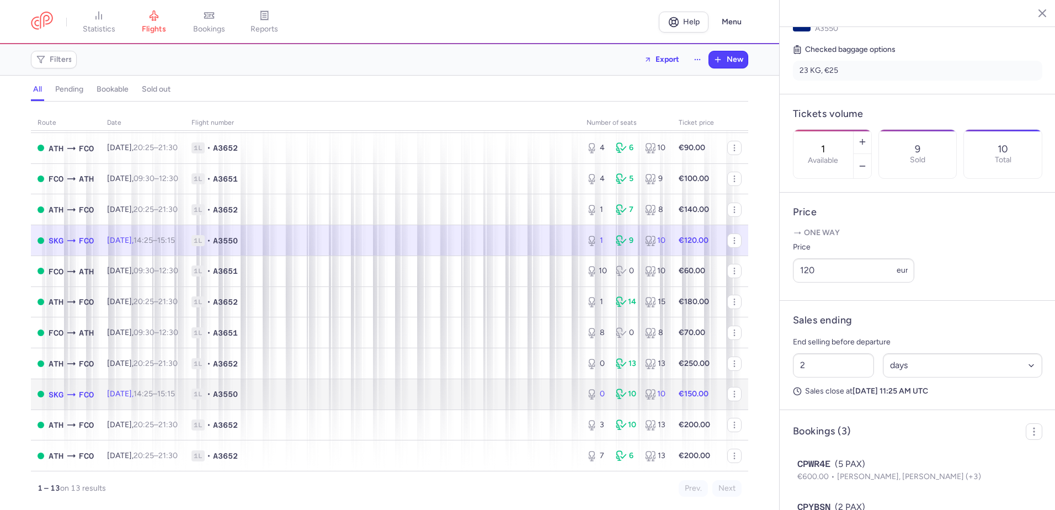
click at [302, 396] on span "1L • A3550" at bounding box center [383, 394] width 382 height 11
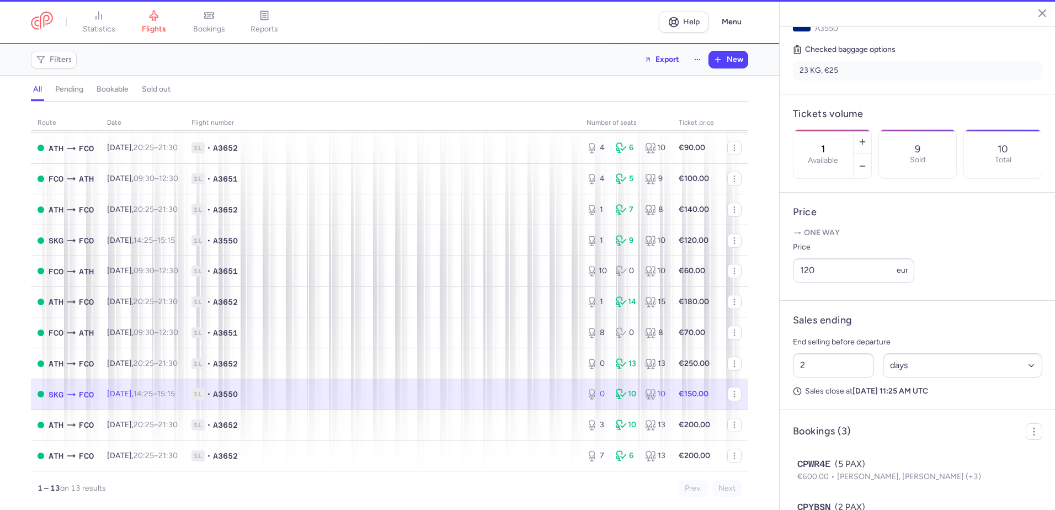
type input "0"
